Goal: Task Accomplishment & Management: Complete application form

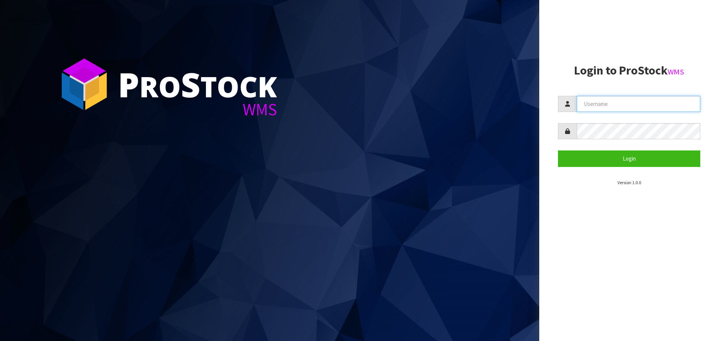
click at [596, 103] on input "text" at bounding box center [639, 104] width 124 height 16
type input "[PERSON_NAME][EMAIL_ADDRESS][DOMAIN_NAME]"
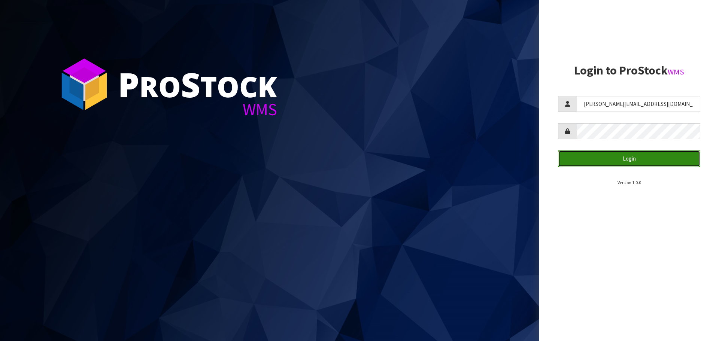
click at [652, 162] on button "Login" at bounding box center [629, 159] width 142 height 16
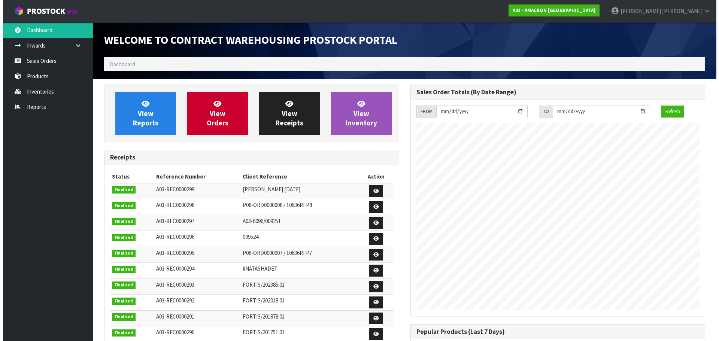
scroll to position [391, 306]
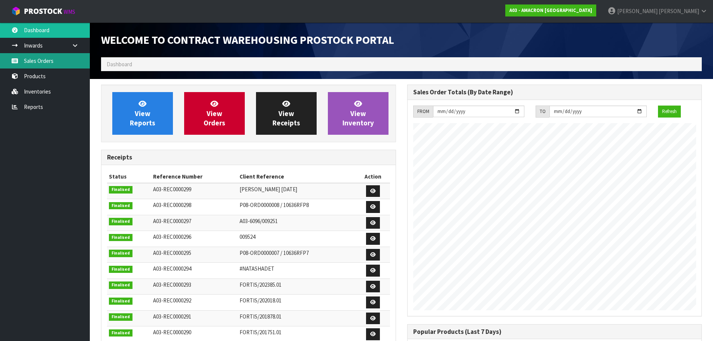
click at [41, 60] on link "Sales Orders" at bounding box center [45, 60] width 90 height 15
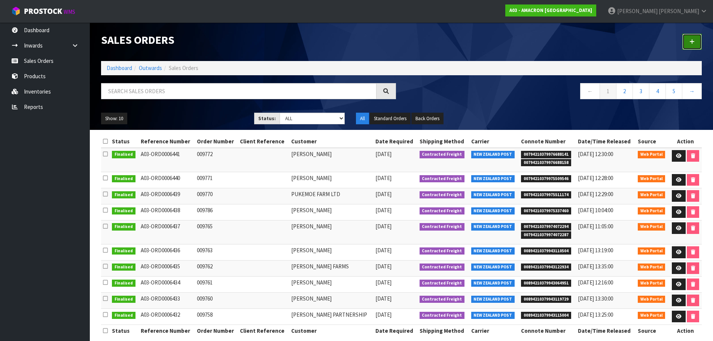
click at [688, 43] on link at bounding box center [692, 42] width 19 height 16
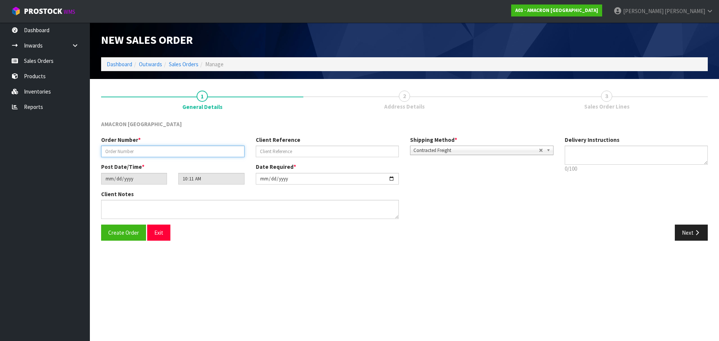
click at [179, 150] on input "text" at bounding box center [172, 152] width 143 height 12
type input "009774"
click at [681, 231] on button "Next" at bounding box center [691, 233] width 33 height 16
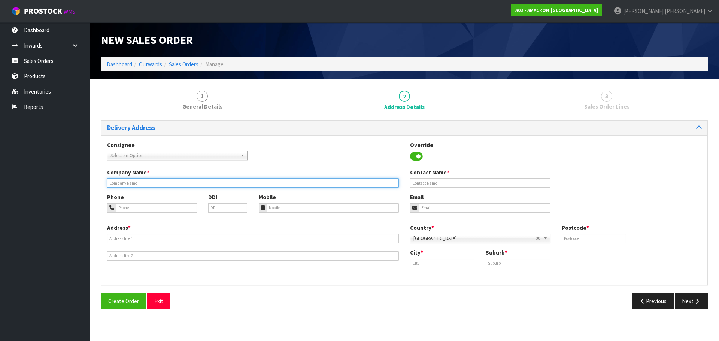
click at [146, 185] on input "text" at bounding box center [253, 182] width 292 height 9
click at [128, 184] on input "text" at bounding box center [253, 182] width 292 height 9
paste input "[PERSON_NAME]"
drag, startPoint x: 128, startPoint y: 184, endPoint x: 464, endPoint y: 251, distance: 342.6
click at [130, 182] on input "[PERSON_NAME]" at bounding box center [253, 182] width 292 height 9
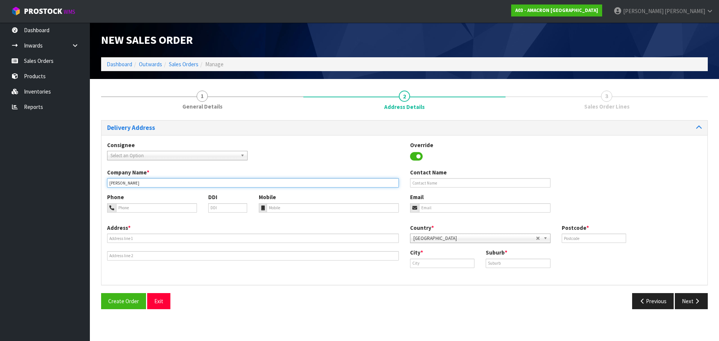
type input "[PERSON_NAME]"
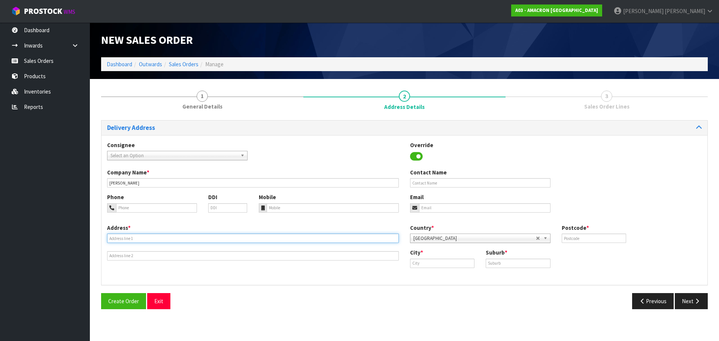
click at [131, 239] on input "text" at bounding box center [253, 238] width 292 height 9
paste input "[STREET_ADDRESS]"
type input "[STREET_ADDRESS]"
drag, startPoint x: 430, startPoint y: 260, endPoint x: 435, endPoint y: 264, distance: 7.0
click at [430, 260] on input "text" at bounding box center [442, 263] width 64 height 9
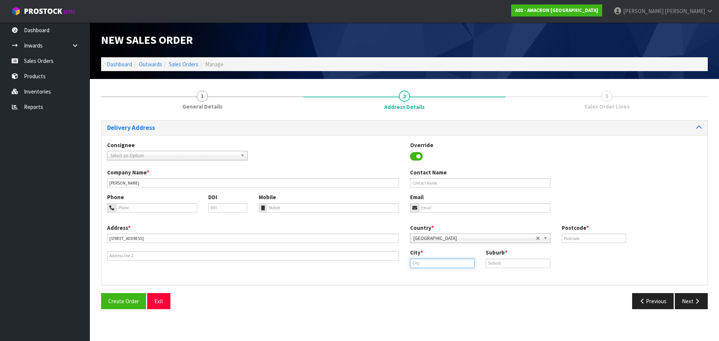
paste input "Customer Name Customer First Name Customer Last Name Customer Code State City C…"
type input "Customer Name Customer First Name Customer Last Name Customer Code State City C…"
drag, startPoint x: 417, startPoint y: 258, endPoint x: 224, endPoint y: 247, distance: 192.8
click at [224, 247] on div "Address * [STREET_ADDRESS] Country * [GEOGRAPHIC_DATA] [GEOGRAPHIC_DATA] [GEOGR…" at bounding box center [404, 251] width 606 height 55
click at [431, 263] on input "text" at bounding box center [442, 263] width 64 height 9
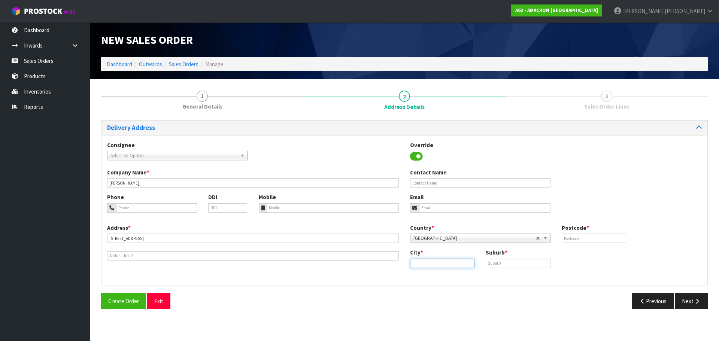
paste input "[GEOGRAPHIC_DATA]"
type input "[GEOGRAPHIC_DATA]"
drag, startPoint x: 489, startPoint y: 263, endPoint x: 508, endPoint y: 261, distance: 18.8
click at [508, 261] on input "text" at bounding box center [518, 263] width 64 height 9
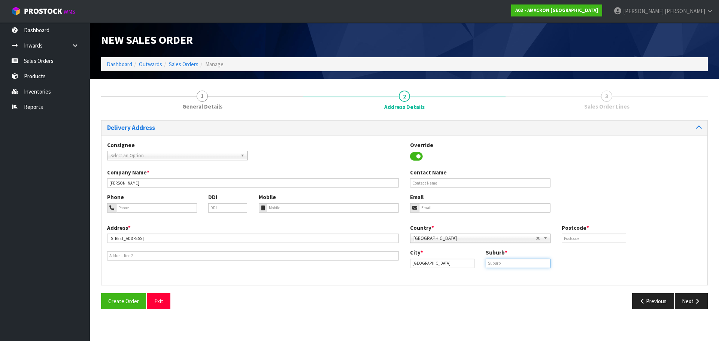
paste input "[GEOGRAPHIC_DATA]"
type input "[GEOGRAPHIC_DATA]"
drag, startPoint x: 531, startPoint y: 259, endPoint x: 564, endPoint y: 238, distance: 38.4
click at [564, 238] on input "text" at bounding box center [594, 238] width 64 height 9
click at [421, 262] on input "[GEOGRAPHIC_DATA]" at bounding box center [442, 263] width 64 height 9
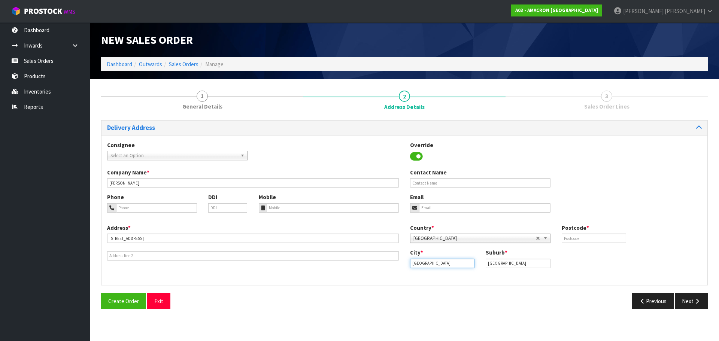
click at [418, 264] on input "[GEOGRAPHIC_DATA]" at bounding box center [442, 263] width 64 height 9
type input "[GEOGRAPHIC_DATA]"
click at [598, 244] on div "Country * [GEOGRAPHIC_DATA] [GEOGRAPHIC_DATA] [GEOGRAPHIC_DATA] [GEOGRAPHIC_DAT…" at bounding box center [555, 236] width 303 height 25
click at [599, 241] on input "text" at bounding box center [594, 238] width 64 height 9
type input "0993"
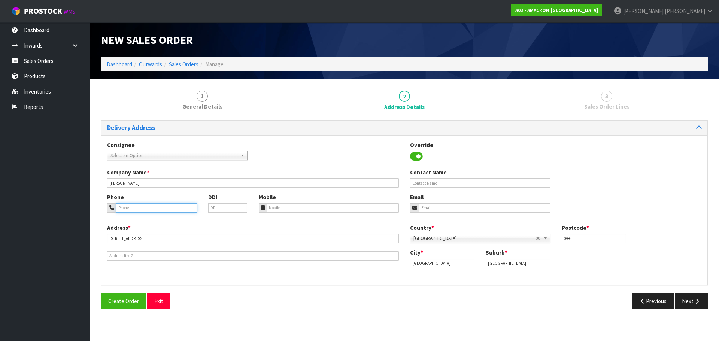
click at [127, 207] on input "tel" at bounding box center [156, 207] width 81 height 9
paste input "+ [PHONE_NUMBER]"
type input "+ [PHONE_NUMBER]"
drag, startPoint x: 308, startPoint y: 202, endPoint x: 304, endPoint y: 214, distance: 12.7
click at [307, 209] on div "Mobile" at bounding box center [329, 202] width 152 height 19
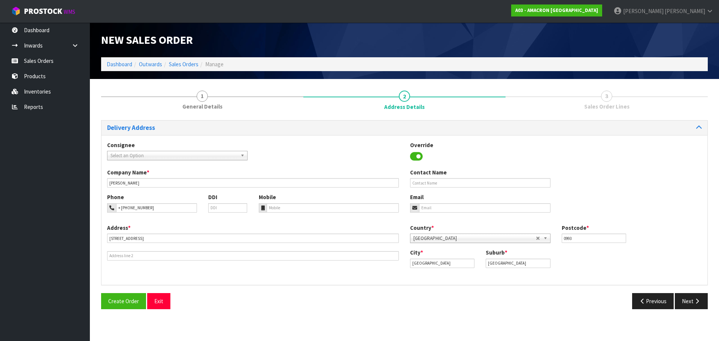
click at [304, 214] on div "Phone + [PHONE_NUMBER] DDI Mobile Email" at bounding box center [404, 208] width 606 height 30
drag, startPoint x: 273, startPoint y: 211, endPoint x: 297, endPoint y: 211, distance: 23.2
click at [280, 210] on input "tel" at bounding box center [333, 207] width 133 height 9
paste input "+ [PHONE_NUMBER]"
type input "+ [PHONE_NUMBER]"
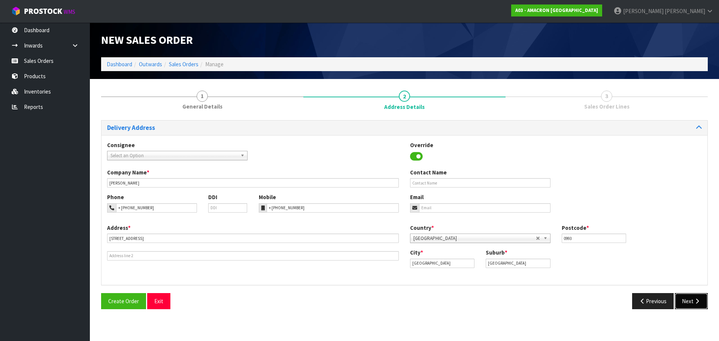
click at [691, 299] on button "Next" at bounding box center [691, 301] width 33 height 16
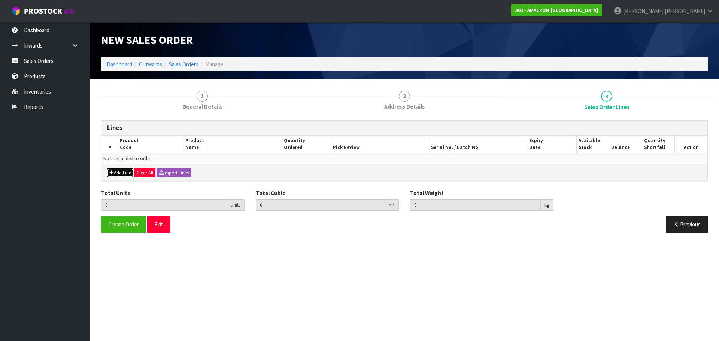
click at [122, 176] on button "Add Line" at bounding box center [120, 173] width 26 height 9
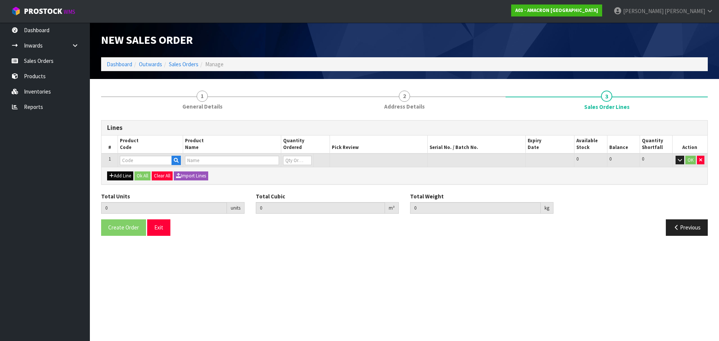
click at [134, 155] on td at bounding box center [150, 161] width 65 height 14
click at [133, 161] on input "text" at bounding box center [146, 160] width 52 height 9
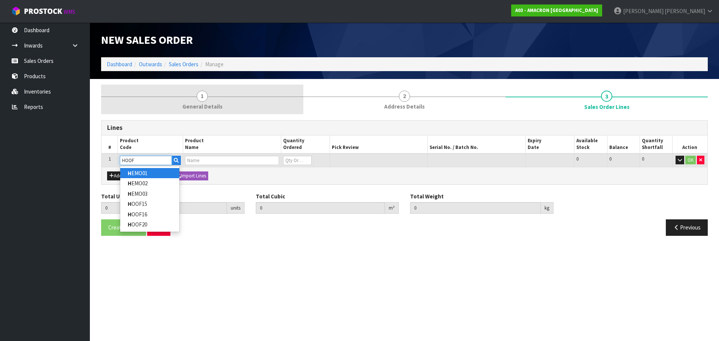
type input "HEMO01"
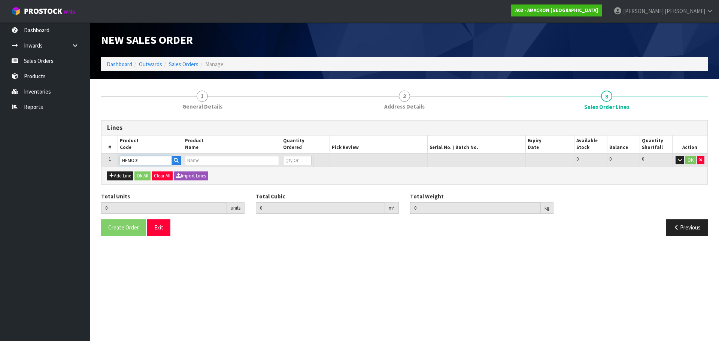
type input "0.000000"
type input "0.000"
type input "HEMOREX POWDER 500G 120851"
type input "0"
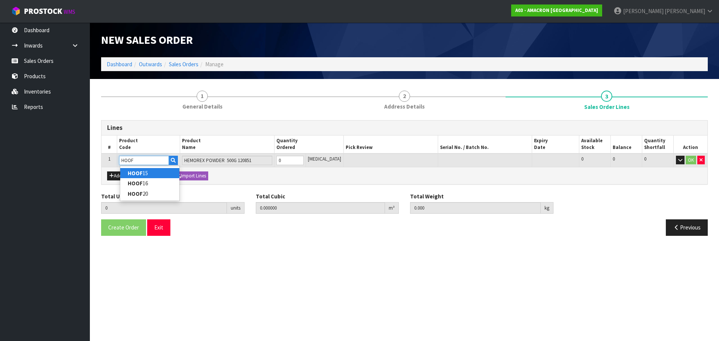
type input "HOOF"
type input "0"
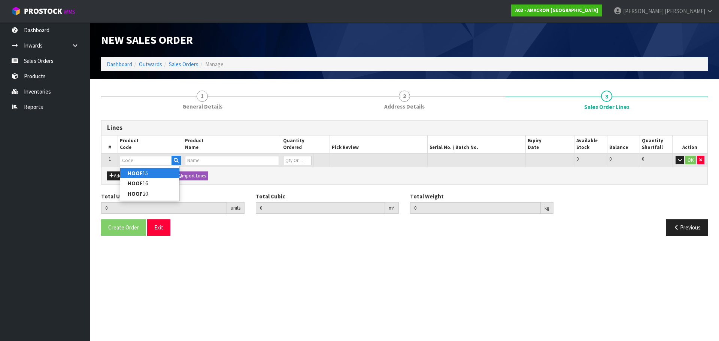
click at [140, 175] on strong "HOOF" at bounding box center [135, 173] width 15 height 7
type input "HOOF15"
type input "0.000000"
type input "0.000"
type input "HOOFMAKER PELLET 3 KG"
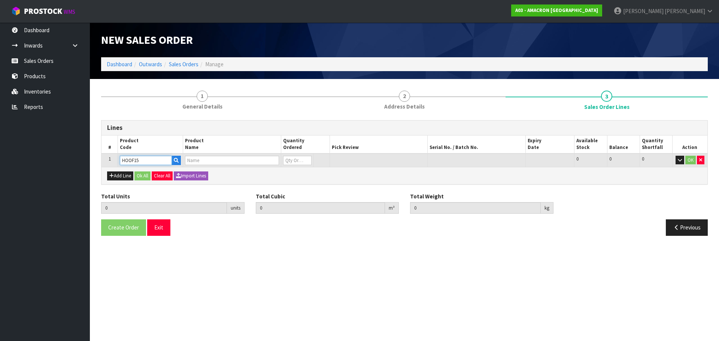
type input "0"
click at [285, 160] on input "0" at bounding box center [297, 160] width 28 height 9
click at [291, 160] on input "0" at bounding box center [297, 160] width 28 height 9
type input "0"
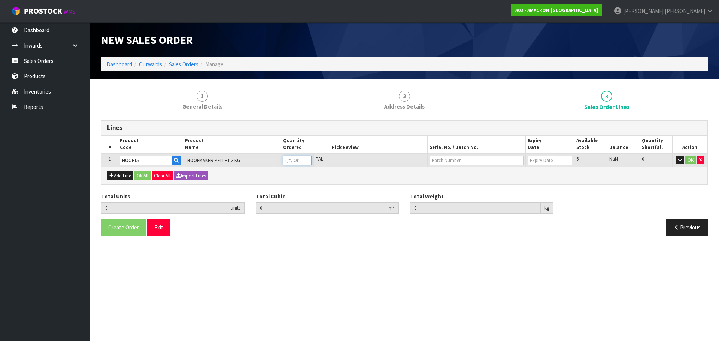
type input "1"
type input "0.0084"
type input "3.25"
type input "1"
click at [689, 158] on button "OK" at bounding box center [690, 160] width 10 height 9
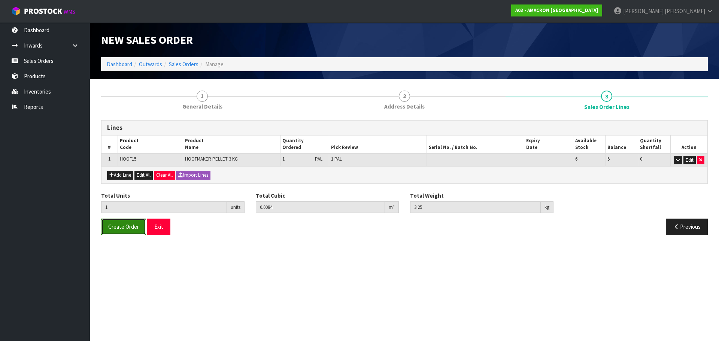
click at [110, 225] on span "Create Order" at bounding box center [123, 226] width 31 height 7
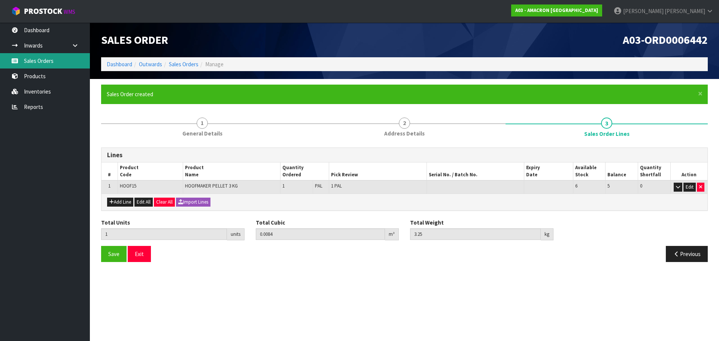
click at [33, 67] on link "Sales Orders" at bounding box center [45, 60] width 90 height 15
